Goal: Register for event/course

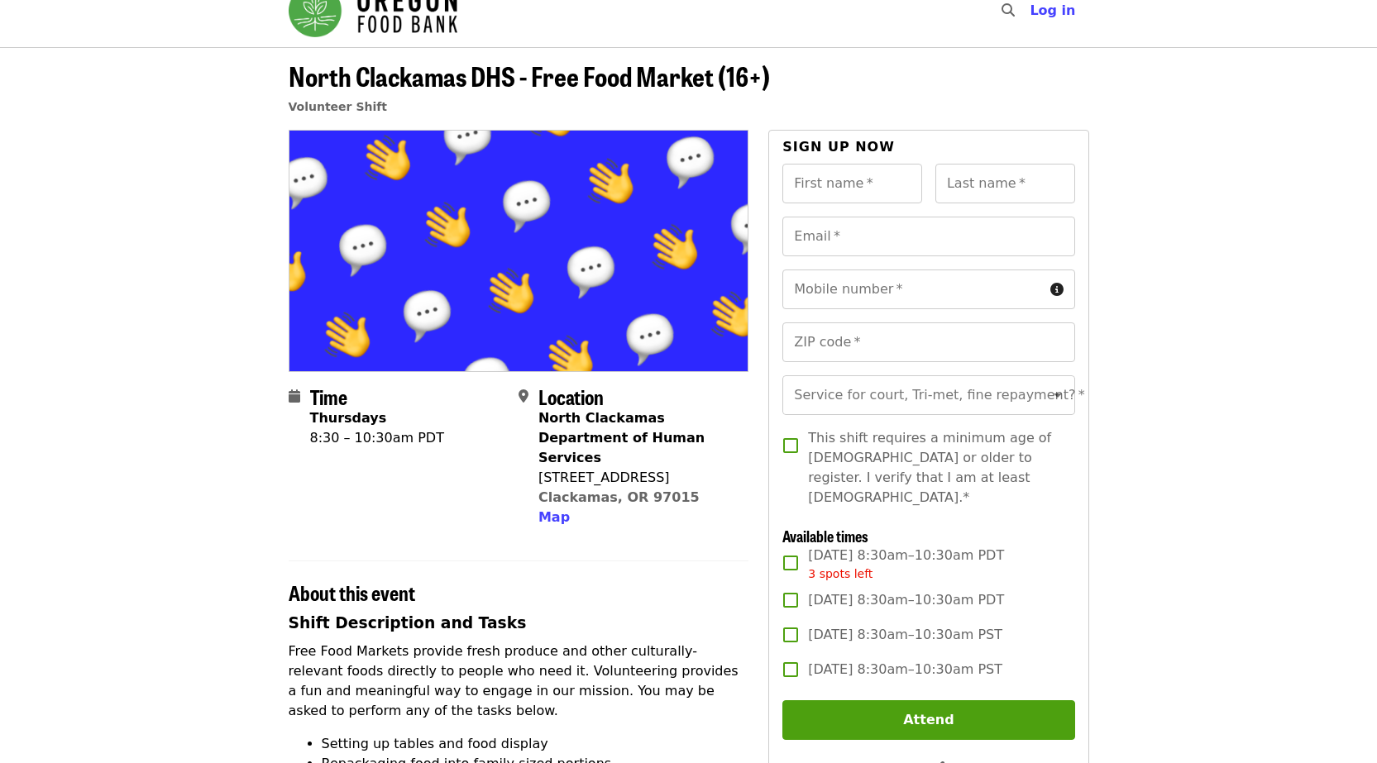
click at [473, 489] on div "Time Thursdays 8:30 – 10:30am PDT" at bounding box center [397, 456] width 217 height 143
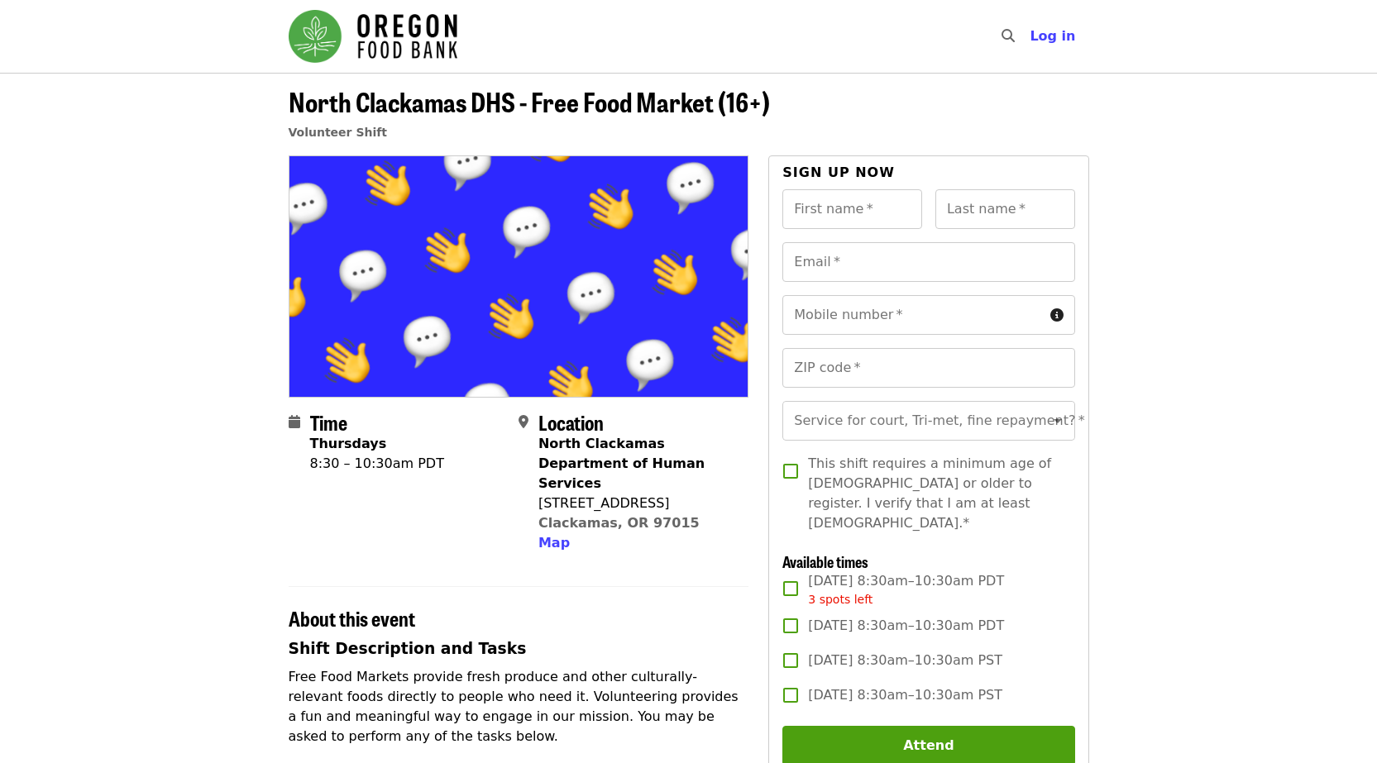
click at [584, 542] on section "Time Thursdays 8:30 – 10:30am PDT Location [GEOGRAPHIC_DATA] Department of Huma…" at bounding box center [519, 489] width 461 height 156
click at [311, 451] on strong "Thursdays" at bounding box center [348, 444] width 77 height 16
drag, startPoint x: 313, startPoint y: 446, endPoint x: 397, endPoint y: 458, distance: 85.2
click at [397, 458] on time "Thursdays 8:30 – 10:30am PDT" at bounding box center [377, 454] width 134 height 40
copy time "Thursdays 8:30 – 10:30am"
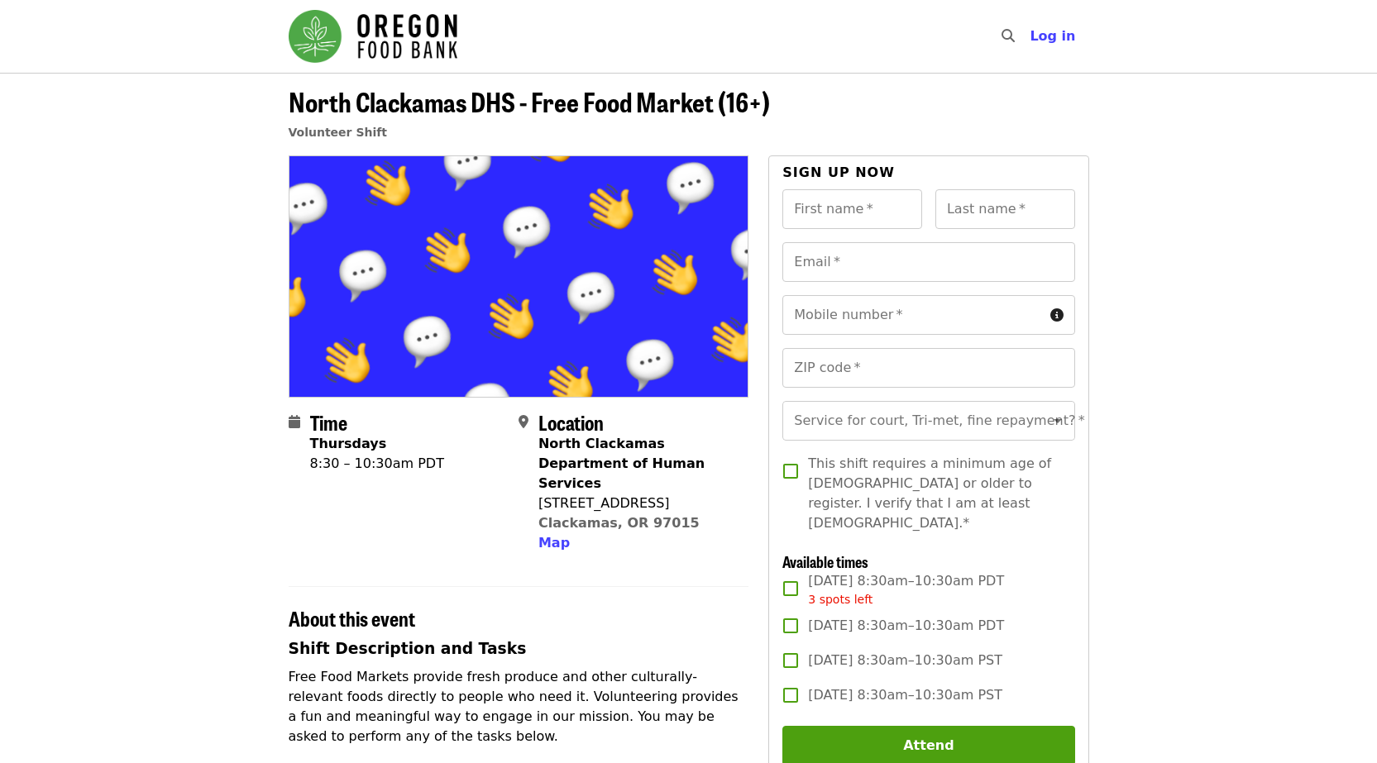
click at [582, 535] on section "Time Thursdays 8:30 – 10:30am PDT Location [GEOGRAPHIC_DATA] Department of Huma…" at bounding box center [519, 489] width 461 height 156
